Goal: Task Accomplishment & Management: Use online tool/utility

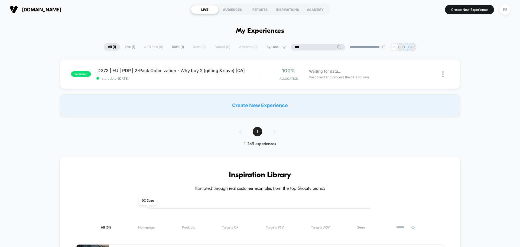
click at [311, 48] on input "***" at bounding box center [318, 47] width 54 height 6
type input "*"
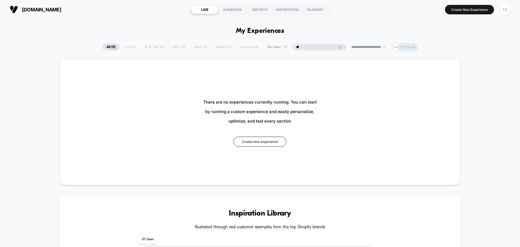
type input "*"
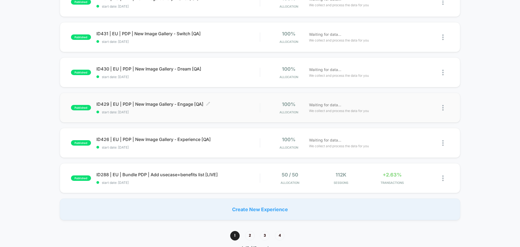
scroll to position [298, 0]
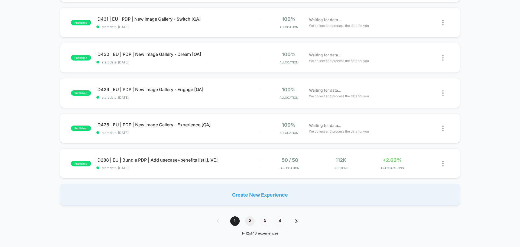
click at [249, 220] on span "2" at bounding box center [249, 220] width 9 height 9
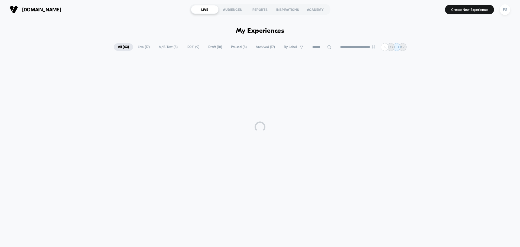
scroll to position [0, 0]
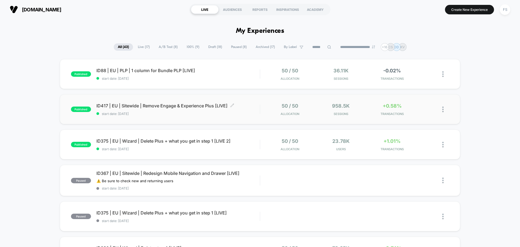
click at [118, 106] on span "ID417 | EU | Sitewide | Remove Engage & Experience Plus [LIVE] Click to edit ex…" at bounding box center [177, 105] width 163 height 5
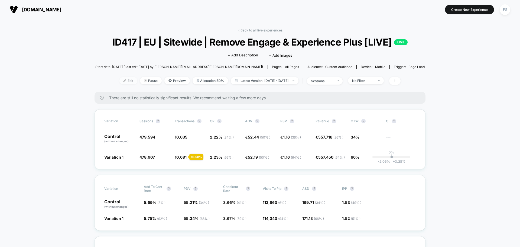
click at [121, 84] on span "Edit" at bounding box center [128, 80] width 18 height 7
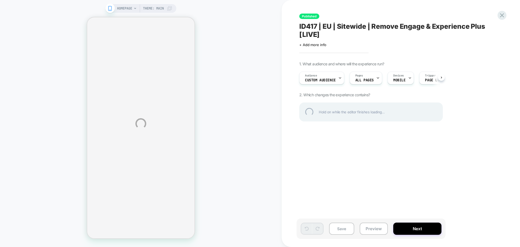
scroll to position [0, 0]
click at [503, 16] on div at bounding box center [501, 15] width 11 height 11
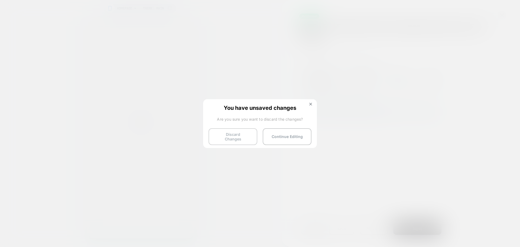
click at [235, 133] on button "Discard Changes" at bounding box center [233, 136] width 49 height 17
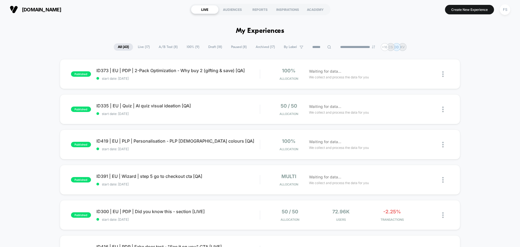
click at [327, 47] on div at bounding box center [321, 47] width 27 height 6
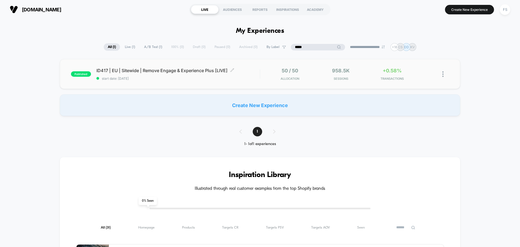
type input "*****"
click at [169, 73] on div "ID417 | EU | Sitewide | Remove Engage & Experience Plus [LIVE] Click to edit ex…" at bounding box center [177, 74] width 163 height 13
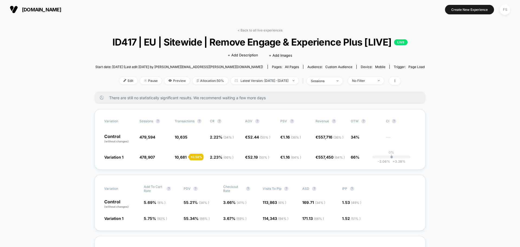
click at [255, 29] on link "< Back to all live experiences" at bounding box center [260, 30] width 45 height 4
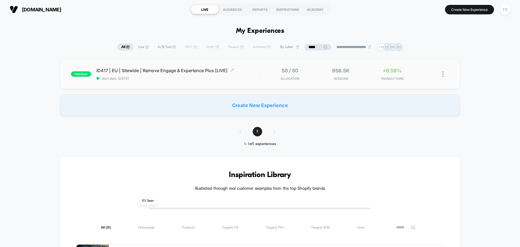
click at [137, 72] on span "ID417 | EU | Sitewide | Remove Engage & Experience Plus [LIVE] Click to edit ex…" at bounding box center [177, 70] width 163 height 5
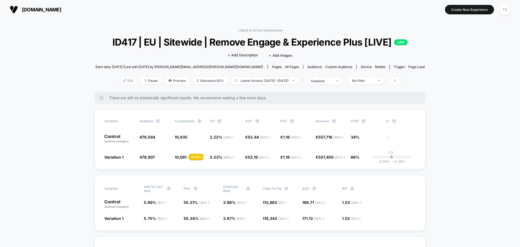
click at [119, 84] on span "Edit" at bounding box center [128, 80] width 18 height 7
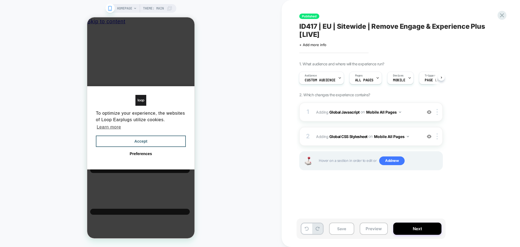
scroll to position [0, 1]
click at [346, 112] on b "Global Javascript" at bounding box center [344, 111] width 30 height 5
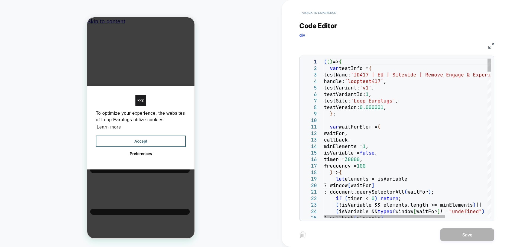
scroll to position [0, 0]
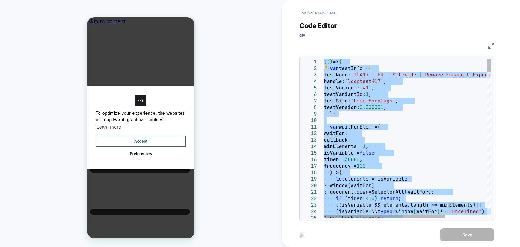
type textarea "**********"
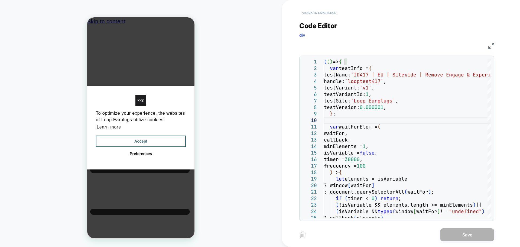
click at [324, 9] on button "< Back to experience" at bounding box center [319, 12] width 40 height 9
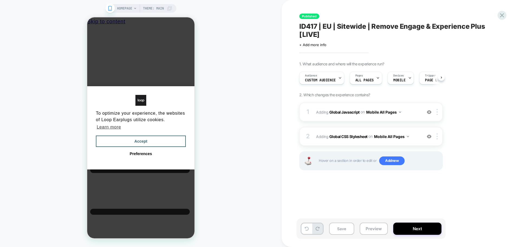
scroll to position [0, 0]
click at [354, 135] on b "Global CSS Stylesheet" at bounding box center [348, 136] width 38 height 5
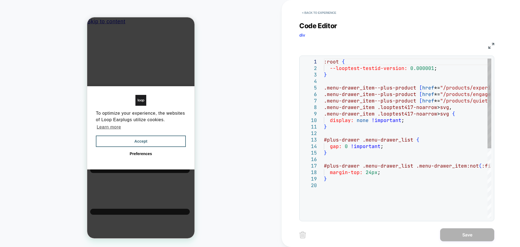
click at [421, 121] on div ":root { --looptest-testid-version: 0.000001 ; } .menu-drawer_item--plus-product…" at bounding box center [407, 199] width 167 height 283
type textarea "**********"
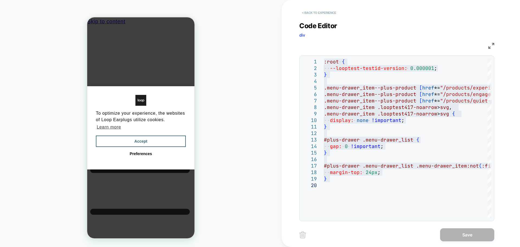
click at [317, 11] on button "< Back to experience" at bounding box center [319, 12] width 40 height 9
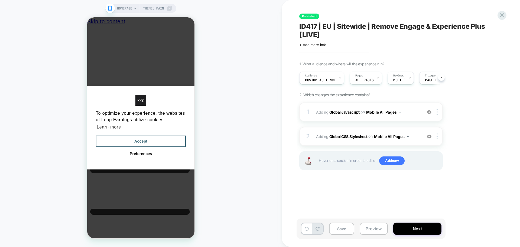
scroll to position [0, 0]
click at [345, 113] on b "Global Javascript" at bounding box center [344, 111] width 30 height 5
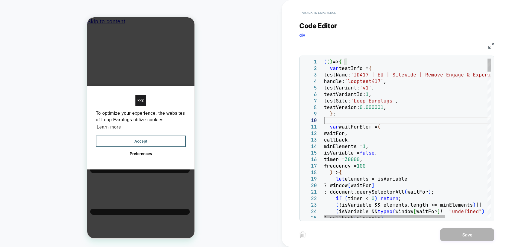
scroll to position [0, 0]
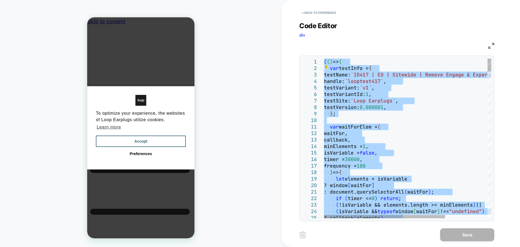
type textarea "**********"
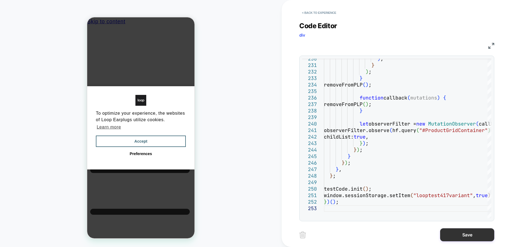
click at [481, 239] on button "Save" at bounding box center [467, 234] width 54 height 13
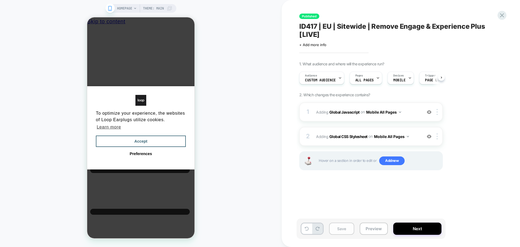
scroll to position [0, 0]
click at [335, 228] on button "Save" at bounding box center [341, 228] width 25 height 12
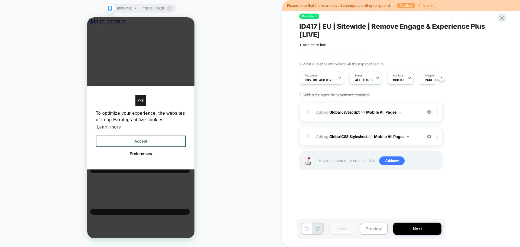
click at [404, 3] on button "Publish" at bounding box center [406, 6] width 18 height 6
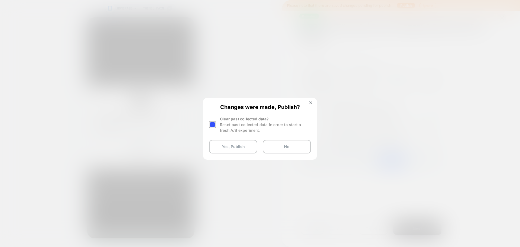
click at [213, 124] on div at bounding box center [212, 124] width 7 height 7
click at [219, 149] on button "Yes, Publish" at bounding box center [233, 147] width 48 height 14
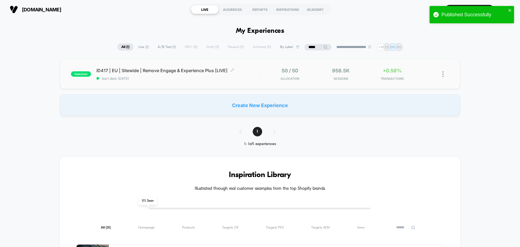
click at [145, 70] on span "ID417 | EU | Sitewide | Remove Engage & Experience Plus [LIVE] Click to edit ex…" at bounding box center [177, 70] width 163 height 5
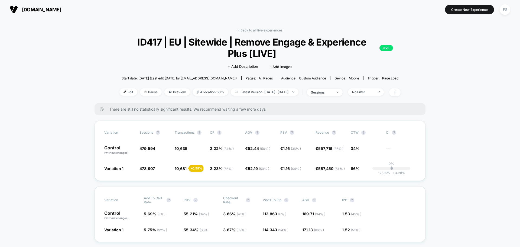
click at [257, 34] on div "< Back to all live experiences ID417 | EU | Sitewide | Remove Engage & Experien…" at bounding box center [259, 65] width 295 height 75
click at [257, 31] on link "< Back to all live experiences" at bounding box center [260, 30] width 45 height 4
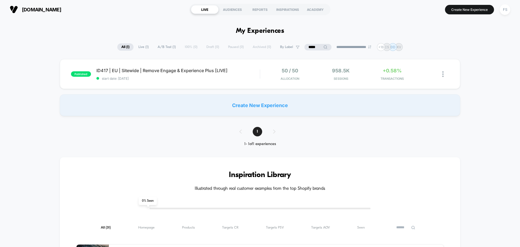
drag, startPoint x: 202, startPoint y: 1, endPoint x: 114, endPoint y: 69, distance: 110.4
click at [114, 69] on span "ID417 | EU | Sitewide | Remove Engage & Experience Plus [LIVE]" at bounding box center [177, 70] width 163 height 5
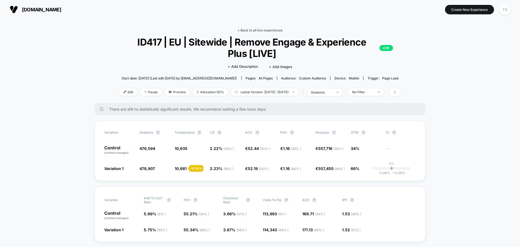
click at [274, 31] on link "< Back to all live experiences" at bounding box center [260, 30] width 45 height 4
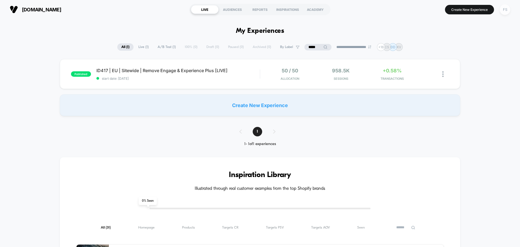
click at [506, 10] on div "FS" at bounding box center [505, 9] width 11 height 11
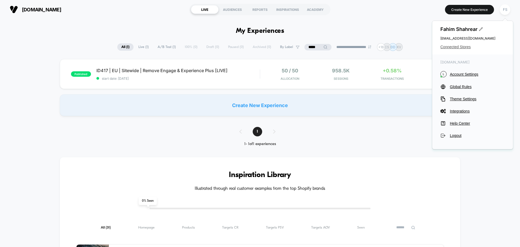
click at [461, 48] on span "Connected Stores" at bounding box center [472, 47] width 64 height 4
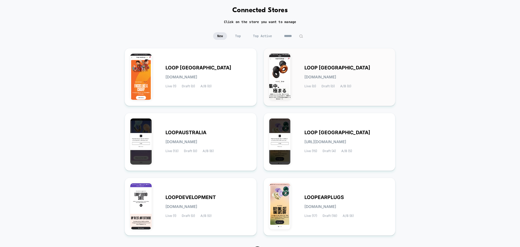
scroll to position [57, 0]
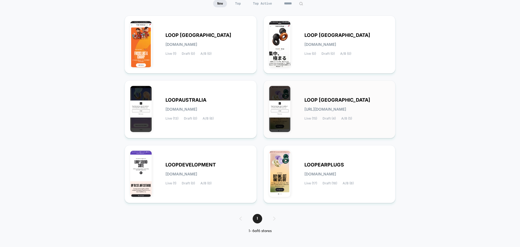
click at [346, 99] on span "LOOP [GEOGRAPHIC_DATA]" at bounding box center [337, 100] width 66 height 4
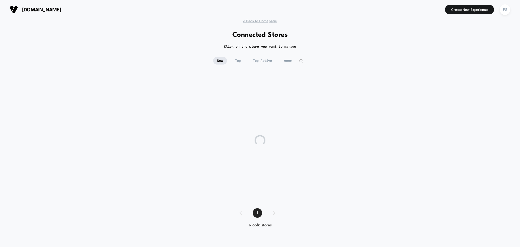
scroll to position [0, 0]
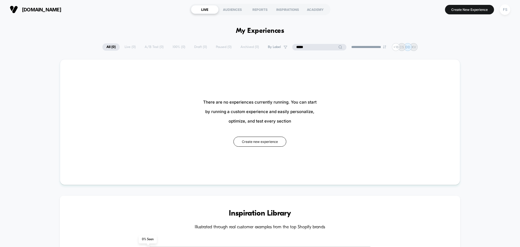
click at [310, 45] on input "*****" at bounding box center [319, 47] width 54 height 6
click at [310, 46] on input "*****" at bounding box center [319, 47] width 54 height 6
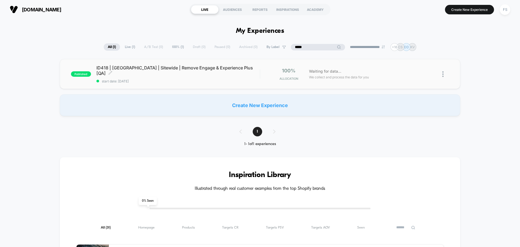
type input "*****"
click at [130, 74] on div "ID418 | [GEOGRAPHIC_DATA] | Sitewide | Remove Engage & Experience Plus [QA] Cli…" at bounding box center [177, 74] width 163 height 18
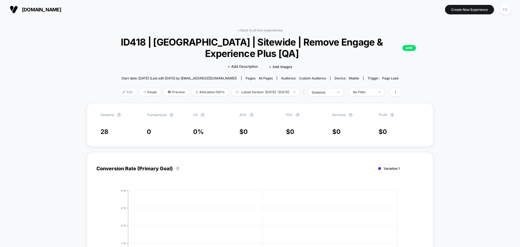
click at [121, 90] on span "Edit" at bounding box center [128, 91] width 18 height 7
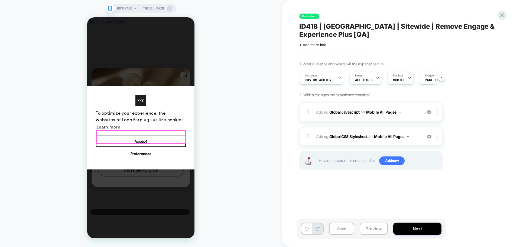
click at [168, 135] on button "Accept" at bounding box center [141, 140] width 90 height 11
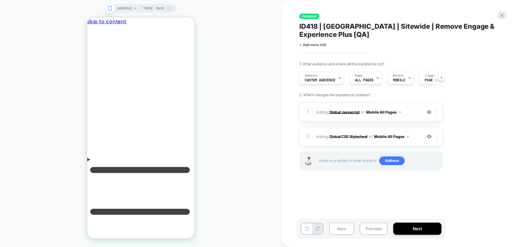
click at [353, 110] on b "Global Javascript" at bounding box center [344, 111] width 30 height 5
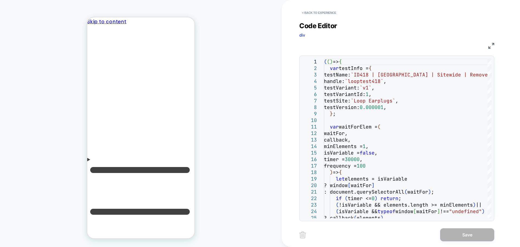
click at [492, 47] on img at bounding box center [491, 46] width 6 height 6
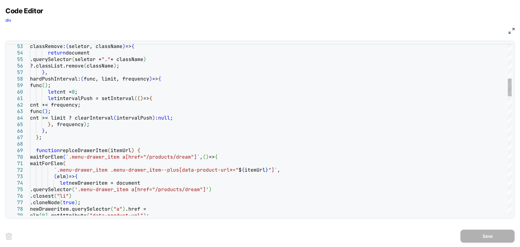
type textarea "**********"
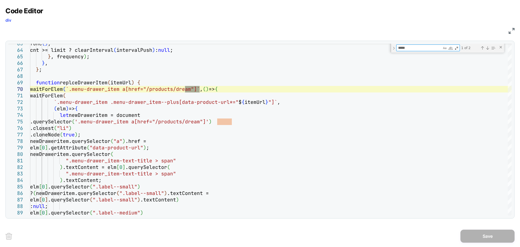
type textarea "*****"
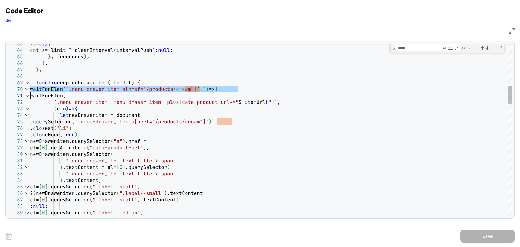
scroll to position [0, 128]
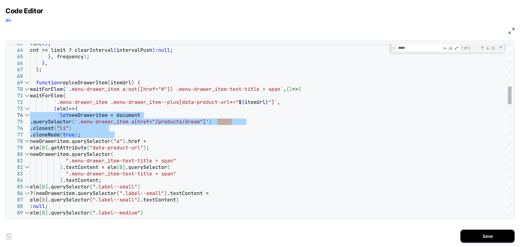
drag, startPoint x: 118, startPoint y: 135, endPoint x: 23, endPoint y: 116, distance: 97.1
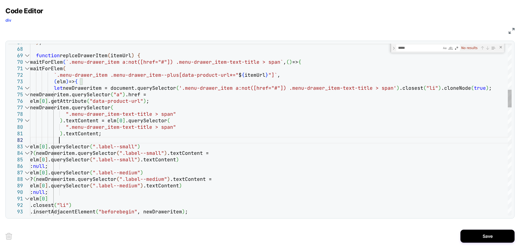
scroll to position [6, 29]
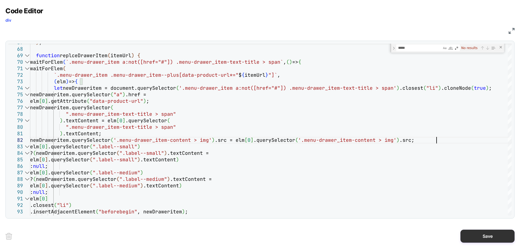
type textarea "**********"
click at [491, 238] on button "Save" at bounding box center [487, 235] width 54 height 13
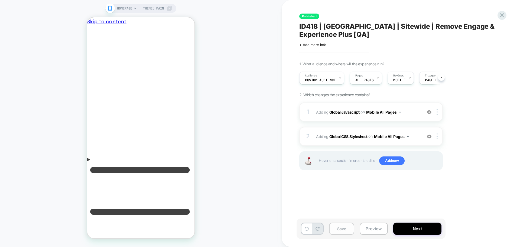
scroll to position [0, 0]
click at [339, 231] on button "Save" at bounding box center [341, 228] width 25 height 12
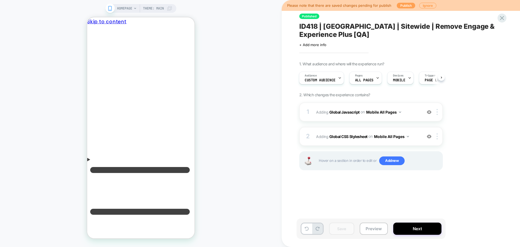
click at [407, 5] on button "Publish" at bounding box center [406, 6] width 18 height 6
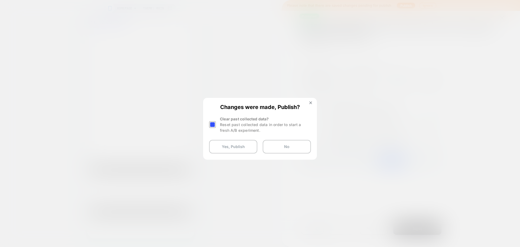
click at [213, 125] on div at bounding box center [212, 124] width 7 height 7
click at [232, 146] on button "Yes, Publish" at bounding box center [233, 147] width 48 height 14
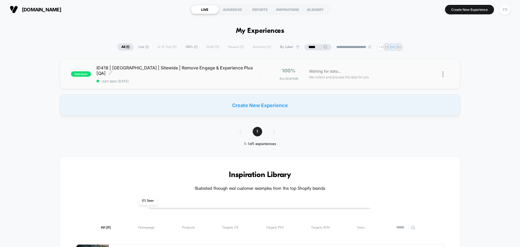
click at [177, 68] on span "ID418 | [GEOGRAPHIC_DATA] | Sitewide | Remove Engage & Experience Plus [QA] Cli…" at bounding box center [177, 70] width 163 height 11
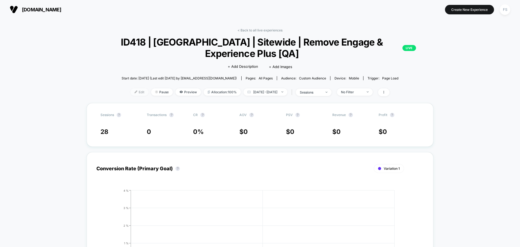
click at [136, 92] on span "Edit" at bounding box center [140, 91] width 18 height 7
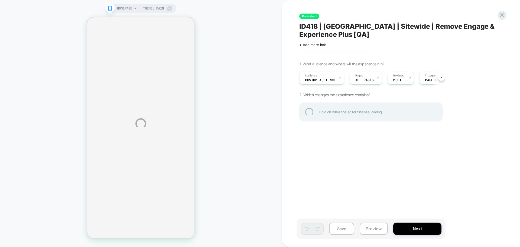
click at [460, 47] on div "HOMEPAGE Theme: MAIN Published ID418 | [GEOGRAPHIC_DATA] | Sitewide | Remove En…" at bounding box center [260, 123] width 520 height 247
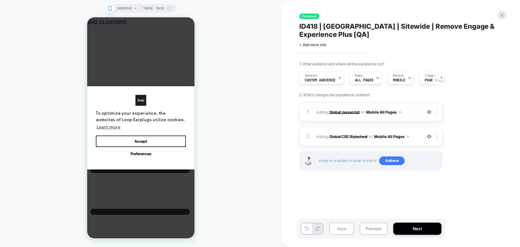
click at [335, 113] on b "Global Javascript" at bounding box center [344, 111] width 30 height 5
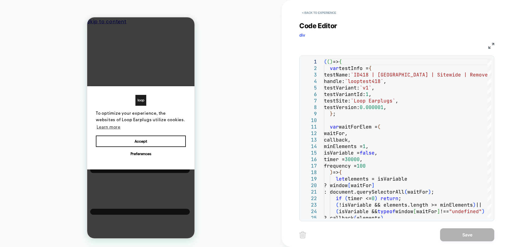
click at [494, 46] on img at bounding box center [491, 46] width 6 height 6
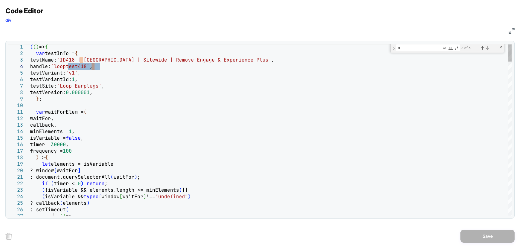
type textarea "**********"
click at [393, 48] on div "Toggle Replace" at bounding box center [393, 48] width 5 height 9
click at [406, 57] on textarea "Replace" at bounding box center [424, 55] width 57 height 6
paste textarea "**********"
type textarea "**********"
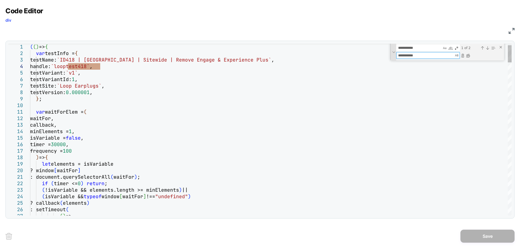
click at [393, 55] on div "Toggle Replace" at bounding box center [393, 52] width 5 height 17
click at [422, 47] on textarea "**********" at bounding box center [418, 48] width 45 height 6
type textarea "**********"
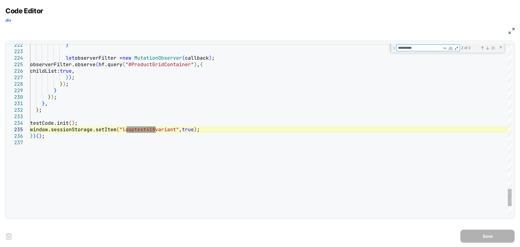
scroll to position [0, 175]
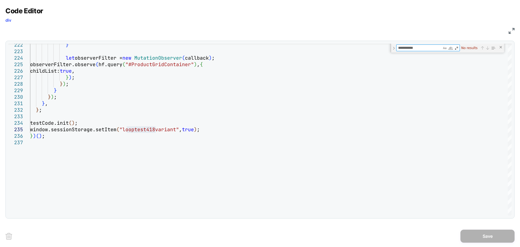
type textarea "**********"
click at [515, 28] on div "**********" at bounding box center [260, 123] width 520 height 247
click at [514, 30] on img at bounding box center [512, 31] width 6 height 6
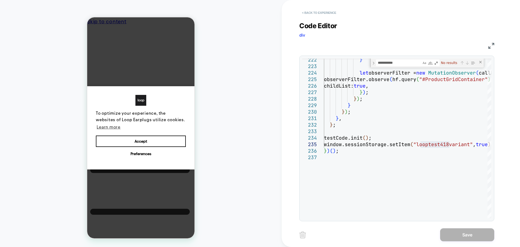
click at [316, 14] on button "< Back to experience" at bounding box center [319, 12] width 40 height 9
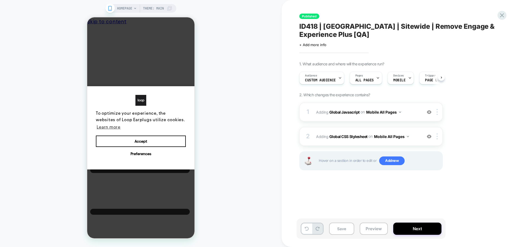
scroll to position [0, 0]
click at [505, 18] on icon at bounding box center [501, 15] width 7 height 7
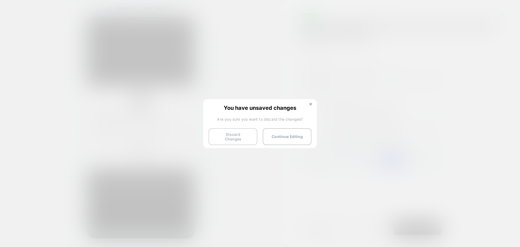
click at [216, 137] on button "Discard Changes" at bounding box center [233, 136] width 49 height 17
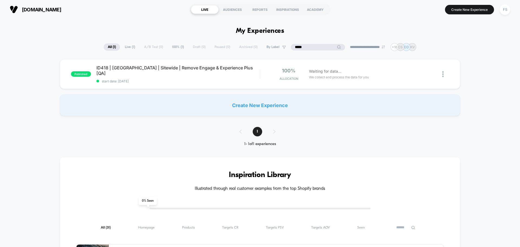
click at [317, 45] on input "*****" at bounding box center [318, 47] width 54 height 6
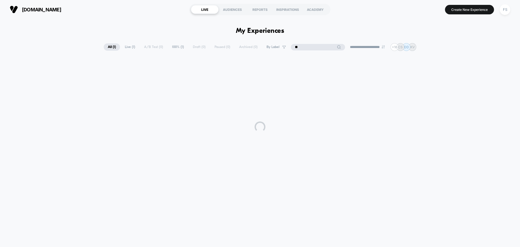
type input "*"
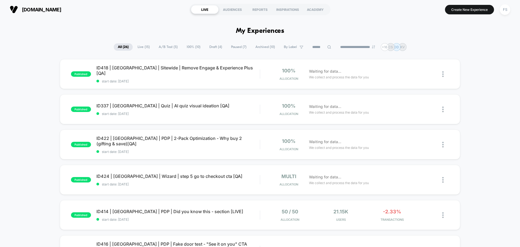
click at [140, 69] on span "ID418 | [GEOGRAPHIC_DATA] | Sitewide | Remove Engage & Experience Plus [QA] Cli…" at bounding box center [177, 70] width 163 height 11
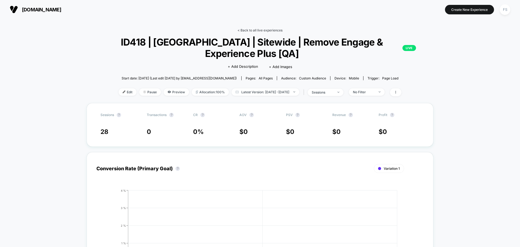
click at [270, 30] on link "< Back to all live experiences" at bounding box center [260, 30] width 45 height 4
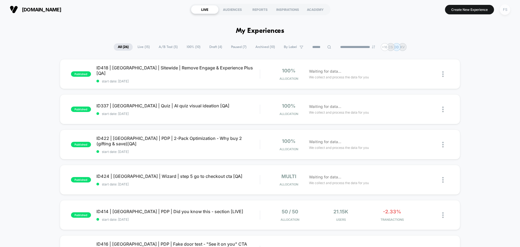
click at [503, 13] on div "FS" at bounding box center [505, 9] width 11 height 11
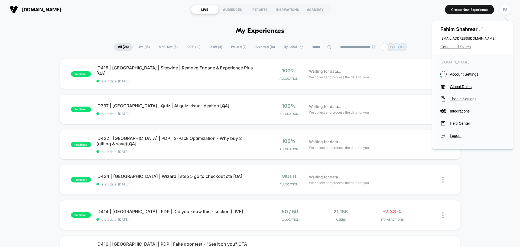
click at [458, 47] on span "Connected Stores" at bounding box center [472, 47] width 64 height 4
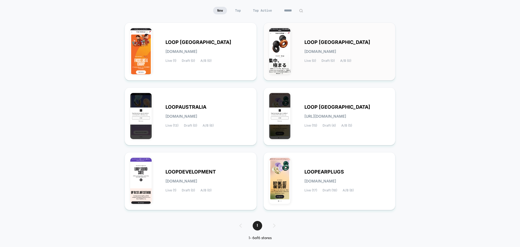
scroll to position [57, 0]
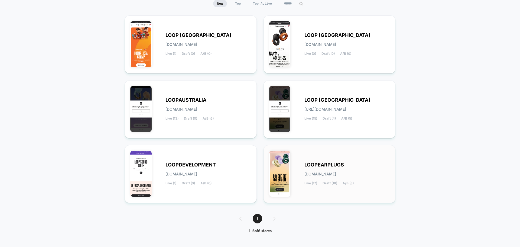
click at [326, 181] on div "LOOPEARPLUGS [DOMAIN_NAME] Live (17) Draft (18) A/B (8)" at bounding box center [347, 174] width 86 height 22
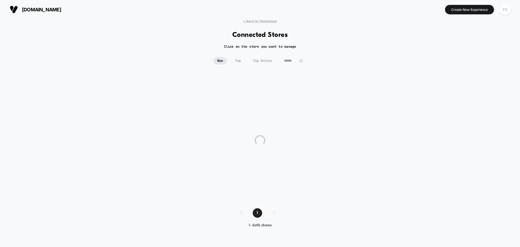
scroll to position [0, 0]
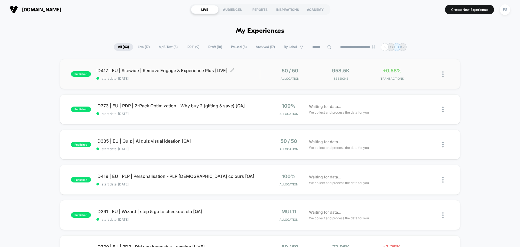
click at [152, 71] on span "ID417 | EU | Sitewide | Remove Engage & Experience Plus [LIVE] Click to edit ex…" at bounding box center [177, 70] width 163 height 5
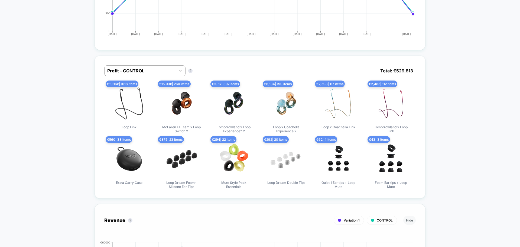
scroll to position [487, 0]
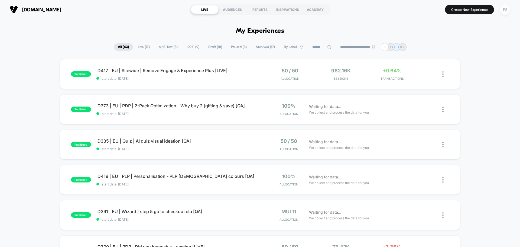
click at [505, 10] on div "FS" at bounding box center [505, 9] width 11 height 11
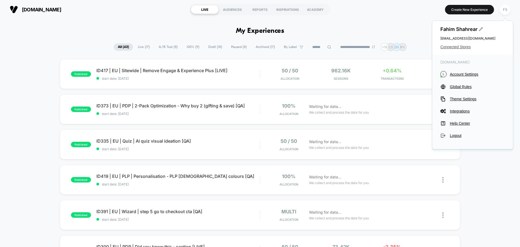
click at [460, 45] on span "Connected Stores" at bounding box center [472, 47] width 64 height 4
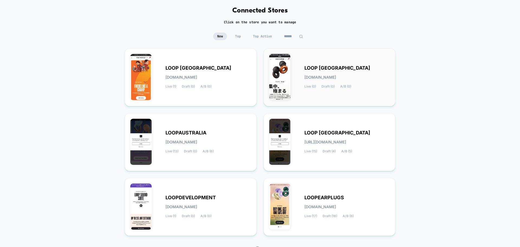
scroll to position [57, 0]
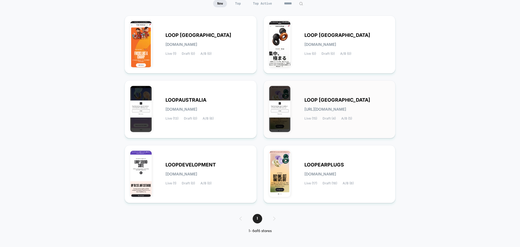
click at [335, 96] on div "LOOP UNITED STATES loop-united_states.myshopify.com Live (15) Draft (4) A/B (5)" at bounding box center [329, 109] width 121 height 47
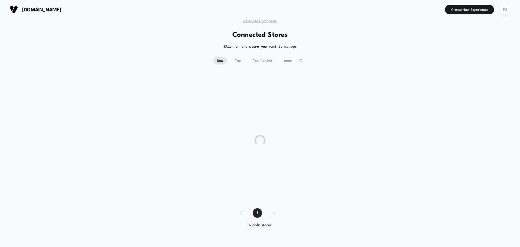
scroll to position [0, 0]
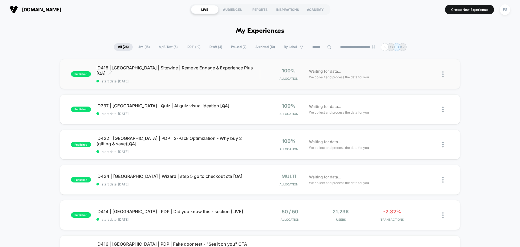
click at [184, 70] on span "ID418 | [GEOGRAPHIC_DATA] | Sitewide | Remove Engage & Experience Plus [QA] Cli…" at bounding box center [177, 70] width 163 height 11
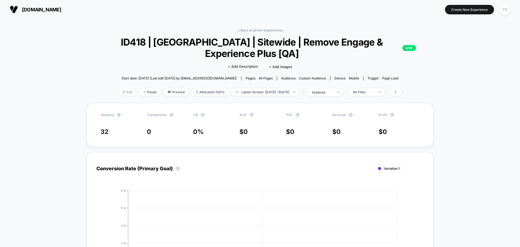
click at [121, 93] on span "Edit" at bounding box center [128, 91] width 18 height 7
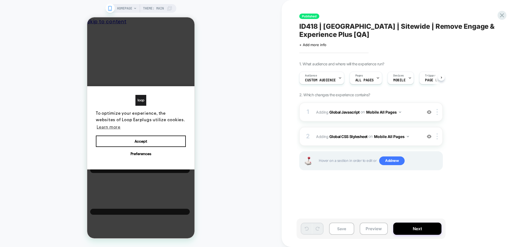
scroll to position [0, 0]
click at [348, 112] on b "Global Javascript" at bounding box center [344, 111] width 30 height 5
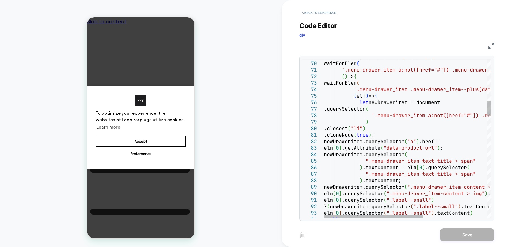
scroll to position [0, 0]
type textarea "**********"
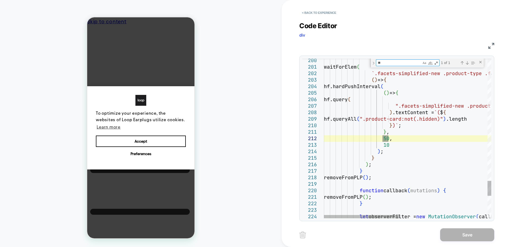
type textarea "**"
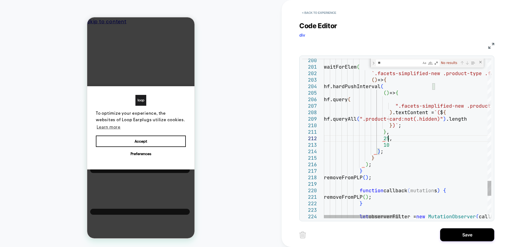
scroll to position [6, 64]
type textarea "**********"
click at [478, 232] on button "Save" at bounding box center [467, 234] width 54 height 13
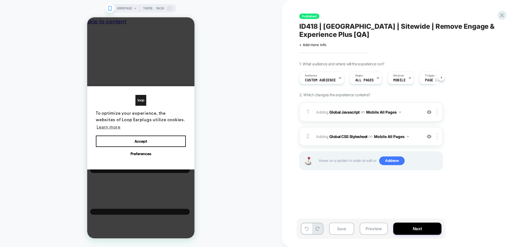
scroll to position [0, 0]
click at [334, 221] on div "Save Preview Next" at bounding box center [371, 228] width 149 height 20
click at [338, 226] on button "Save" at bounding box center [341, 228] width 25 height 12
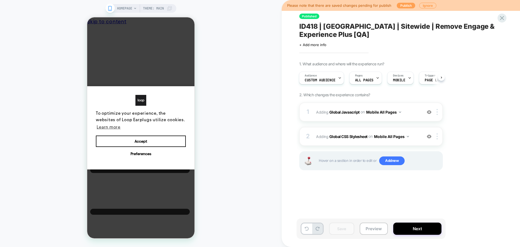
click at [408, 6] on button "Publish" at bounding box center [406, 6] width 18 height 6
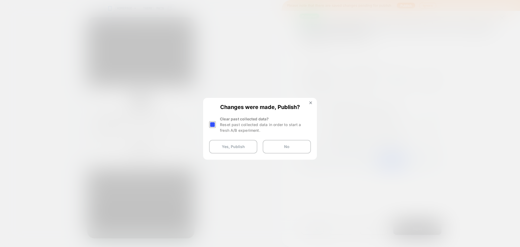
click at [212, 127] on div at bounding box center [212, 124] width 7 height 7
click at [223, 145] on button "Yes, Publish" at bounding box center [233, 147] width 48 height 14
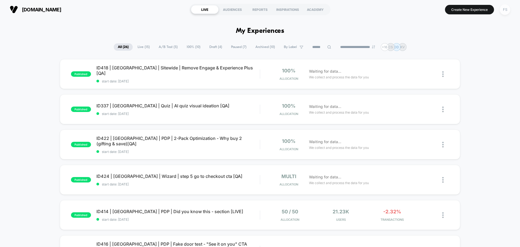
click at [509, 12] on div "FS" at bounding box center [505, 9] width 11 height 11
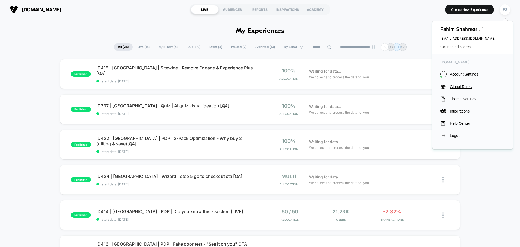
click at [464, 49] on span "Connected Stores" at bounding box center [472, 47] width 64 height 4
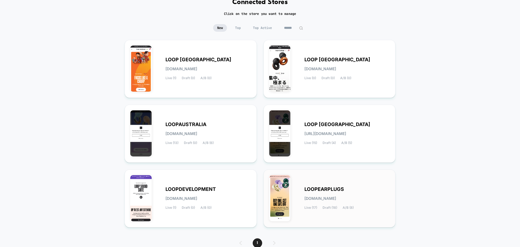
scroll to position [57, 0]
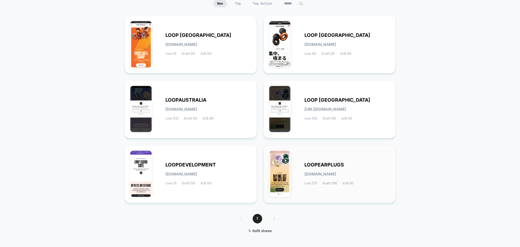
click at [319, 173] on span "[DOMAIN_NAME]" at bounding box center [320, 174] width 32 height 4
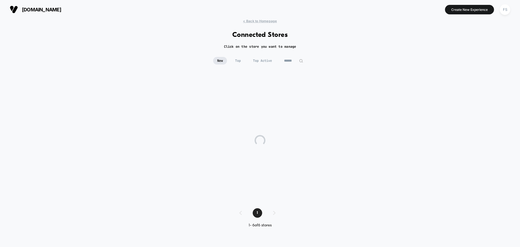
scroll to position [0, 0]
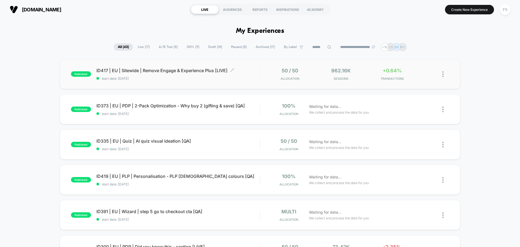
click at [118, 71] on span "ID417 | EU | Sitewide | Remove Engage & Experience Plus [LIVE] Click to edit ex…" at bounding box center [177, 70] width 163 height 5
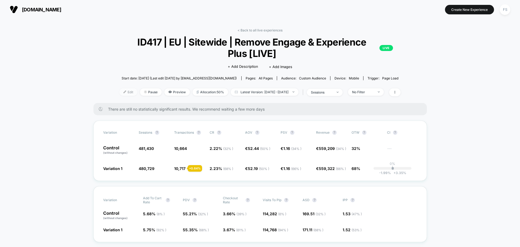
click at [120, 89] on span "Edit" at bounding box center [128, 91] width 18 height 7
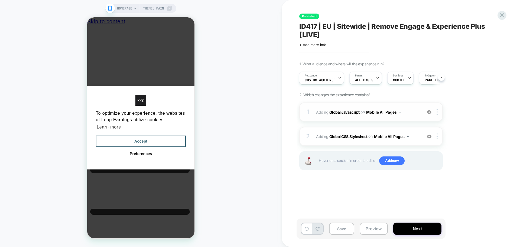
click at [350, 112] on b "Global Javascript" at bounding box center [344, 111] width 30 height 5
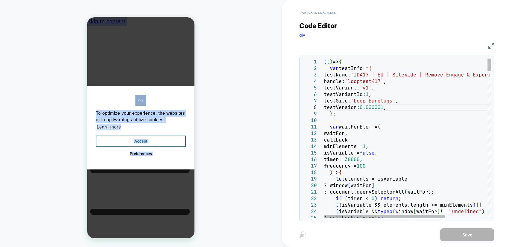
copy body "To optimize your experience, the websites of Loop Earplugs utilize cookies. Lea…"
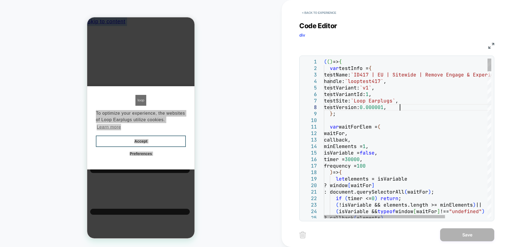
click at [318, 11] on button "< Back to experience" at bounding box center [319, 12] width 40 height 9
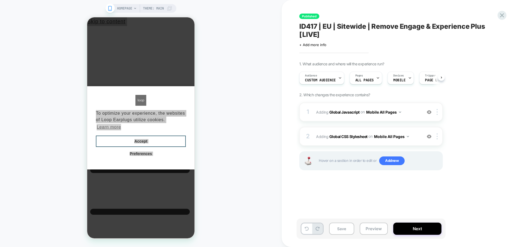
scroll to position [0, 0]
click at [342, 113] on b "Global Javascript" at bounding box center [344, 111] width 30 height 5
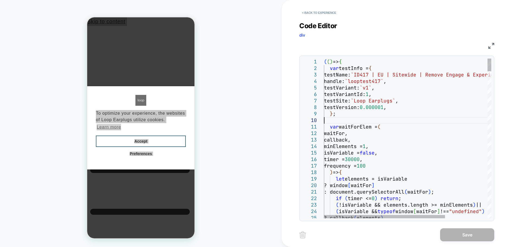
scroll to position [0, 0]
type textarea "**********"
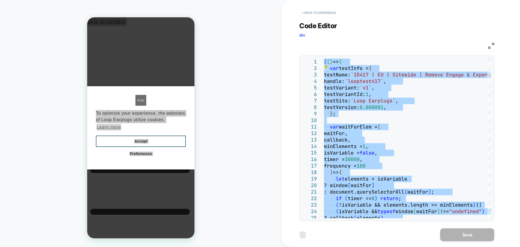
click at [318, 12] on button "< Back to experience" at bounding box center [319, 12] width 40 height 9
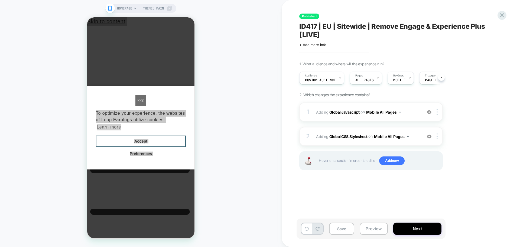
scroll to position [0, 0]
click at [343, 136] on b "Global CSS Stylesheet" at bounding box center [348, 136] width 38 height 5
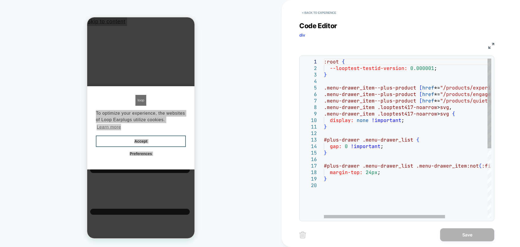
scroll to position [0, 0]
click at [440, 128] on div ":root { --looptest-testid-version: 0.000001 ; } .menu-drawer_item--plus-product…" at bounding box center [437, 199] width 226 height 283
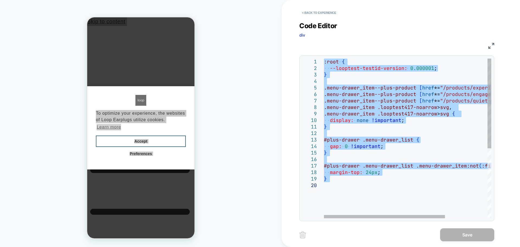
type textarea "**********"
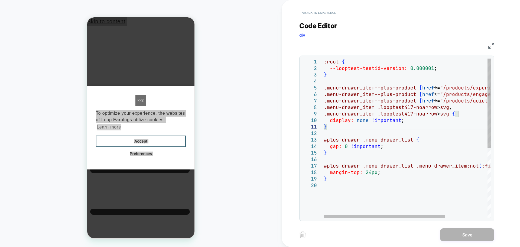
click at [440, 127] on div ":root { --looptest-testid-version: 0.000001 ; } .menu-drawer_item--plus-product…" at bounding box center [437, 199] width 226 height 283
click at [324, 12] on button "< Back to experience" at bounding box center [319, 12] width 40 height 9
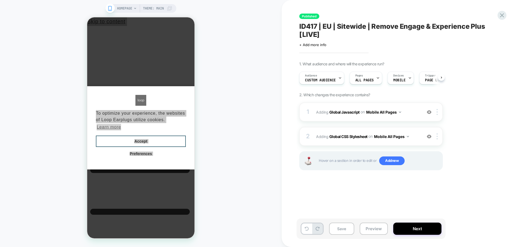
scroll to position [0, 0]
click at [500, 16] on icon at bounding box center [501, 15] width 7 height 7
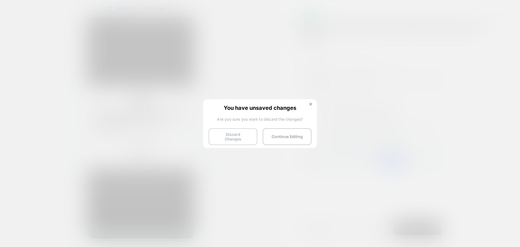
click at [214, 139] on button "Discard Changes" at bounding box center [233, 136] width 49 height 17
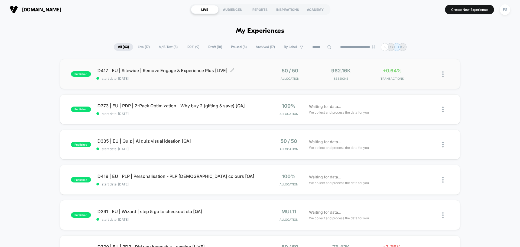
click at [116, 71] on span "ID417 | EU | Sitewide | Remove Engage & Experience Plus [LIVE] Click to edit ex…" at bounding box center [177, 70] width 163 height 5
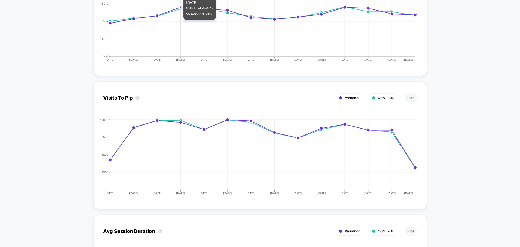
scroll to position [1246, 0]
